Goal: Information Seeking & Learning: Learn about a topic

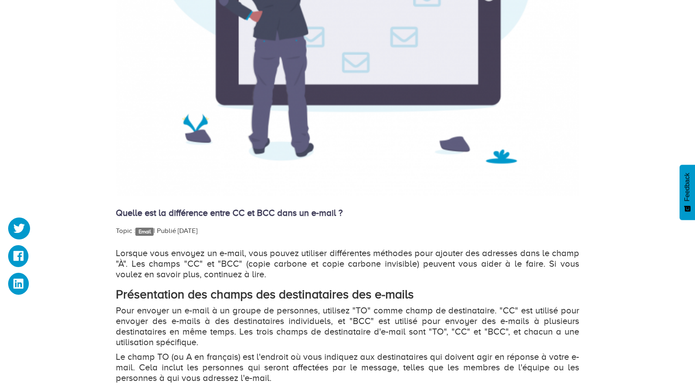
scroll to position [421, 0]
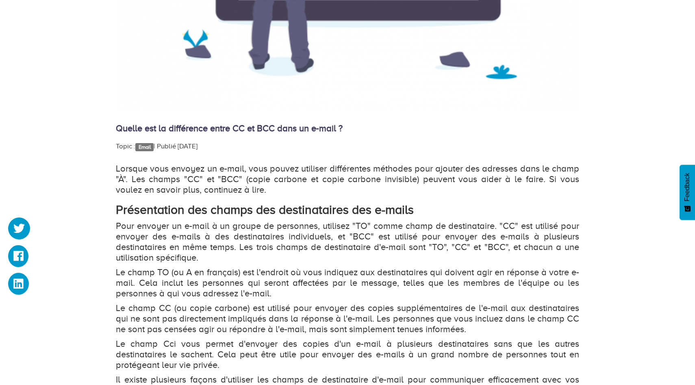
click at [387, 190] on p "Lorsque vous envoyez un e-mail, vous pouvez utiliser différentes méthodes pour …" at bounding box center [347, 179] width 463 height 32
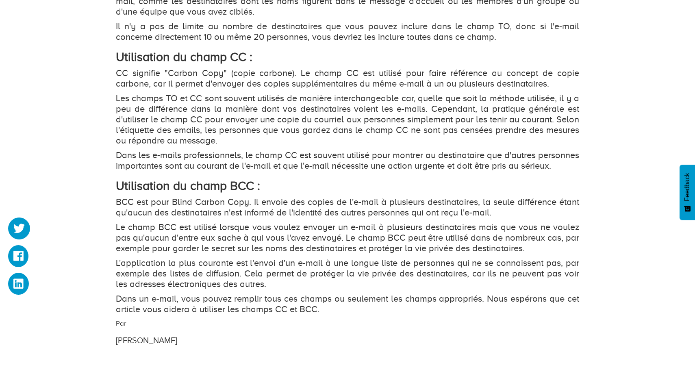
scroll to position [892, 0]
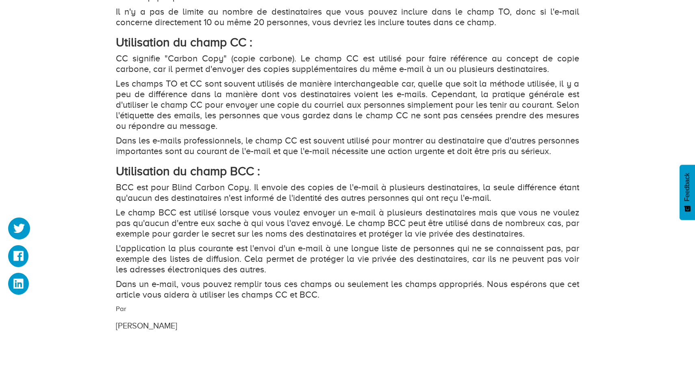
click at [361, 178] on h2 "Utilisation du champ BCC :" at bounding box center [347, 171] width 463 height 13
